Goal: Task Accomplishment & Management: Complete application form

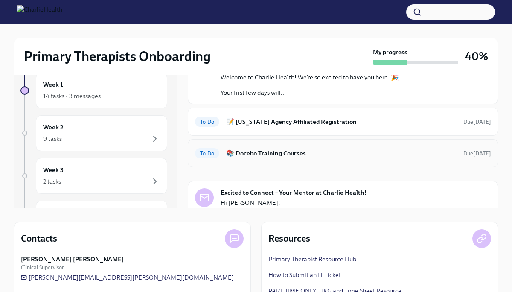
click at [273, 155] on h6 "📚 Docebo Training Courses" at bounding box center [341, 152] width 230 height 9
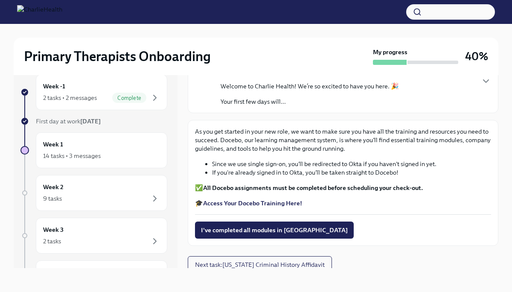
scroll to position [67, 0]
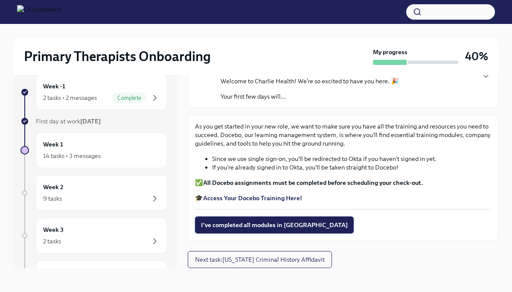
click at [251, 226] on span "I've completed all modules in [GEOGRAPHIC_DATA]" at bounding box center [274, 224] width 147 height 9
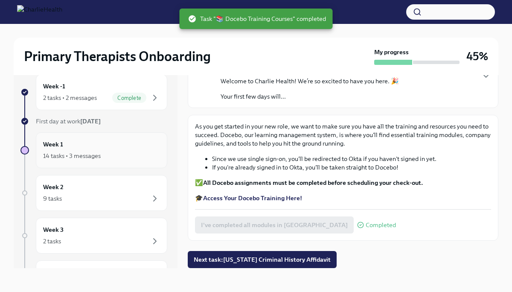
click at [139, 144] on div "Week 1 14 tasks • 3 messages" at bounding box center [101, 149] width 117 height 21
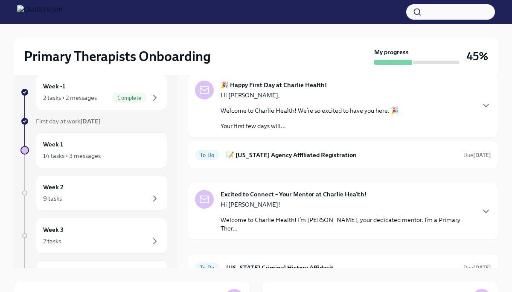
scroll to position [20, 0]
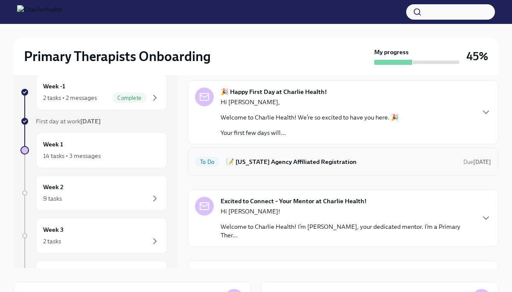
click at [321, 165] on h6 "📝 [US_STATE] Agency Affiliated Registration" at bounding box center [341, 161] width 230 height 9
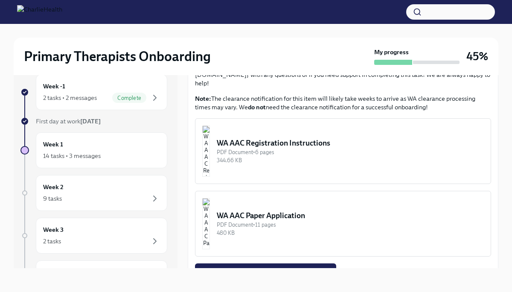
scroll to position [428, 0]
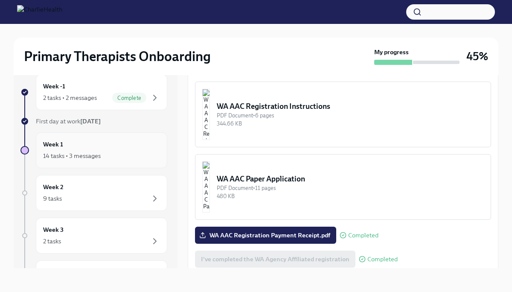
click at [129, 154] on div "14 tasks • 3 messages" at bounding box center [101, 156] width 117 height 10
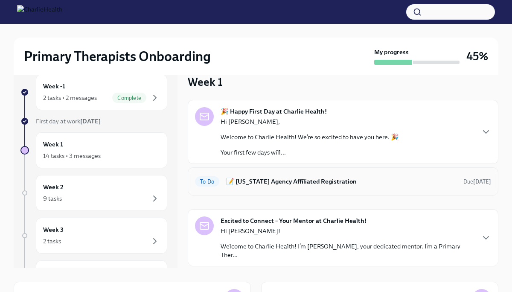
scroll to position [222, 0]
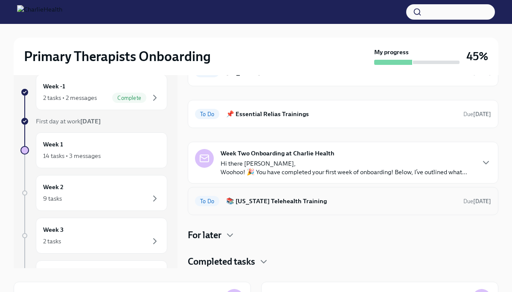
click at [279, 205] on h6 "📚 [US_STATE] Telehealth Training" at bounding box center [341, 200] width 230 height 9
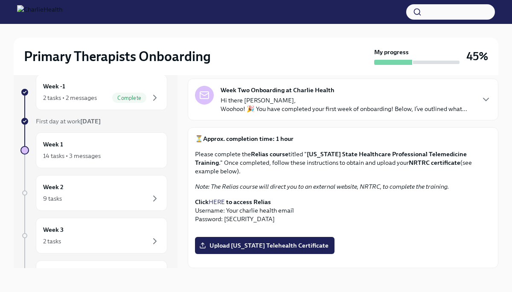
scroll to position [119, 0]
click at [220, 198] on link "HERE" at bounding box center [217, 202] width 16 height 8
click at [276, 241] on span "Upload [US_STATE] Telehealth Certificate" at bounding box center [265, 245] width 128 height 9
click at [0, 0] on input "Upload [US_STATE] Telehealth Certificate" at bounding box center [0, 0] width 0 height 0
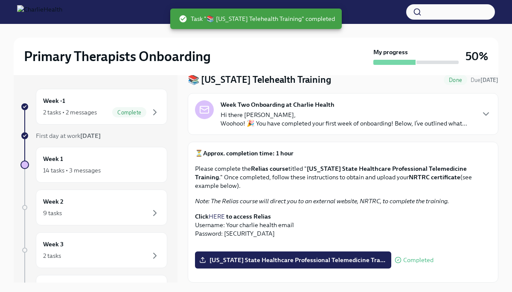
scroll to position [0, 0]
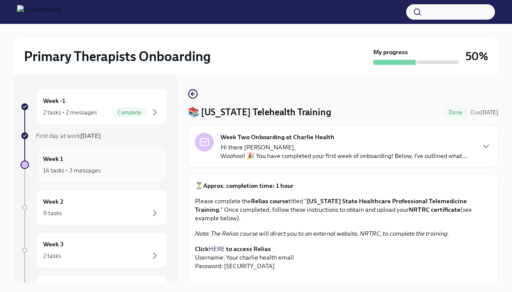
click at [114, 173] on div "14 tasks • 3 messages" at bounding box center [101, 170] width 117 height 10
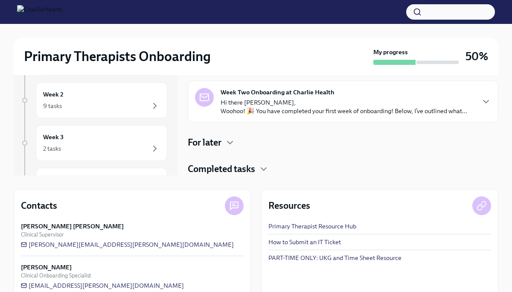
scroll to position [119, 0]
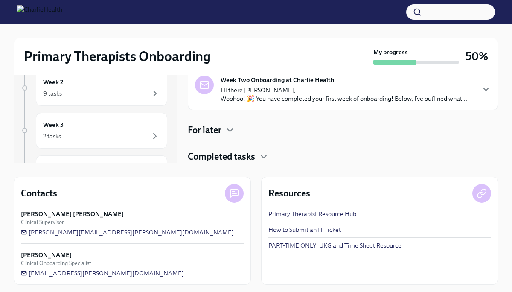
click at [252, 157] on h4 "Completed tasks" at bounding box center [221, 156] width 67 height 13
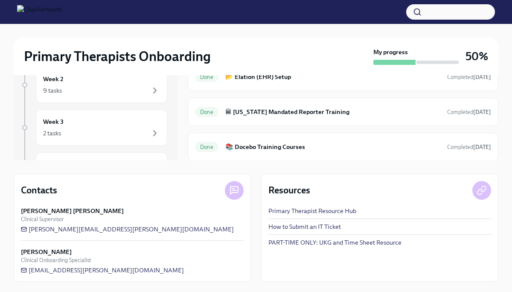
scroll to position [0, 0]
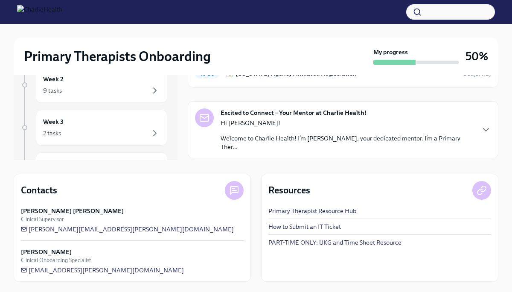
click at [180, 130] on div "Week -1 2 tasks • 2 messages Complete First day at work [DATE] Week 1 14 tasks …" at bounding box center [256, 56] width 484 height 207
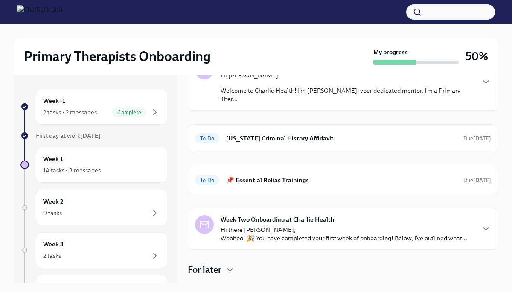
scroll to position [171, 0]
